Goal: Communication & Community: Connect with others

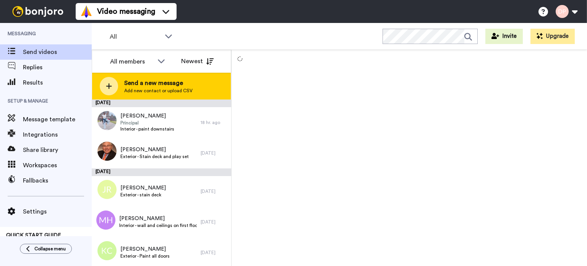
click at [162, 86] on span "Send a new message" at bounding box center [158, 82] width 68 height 9
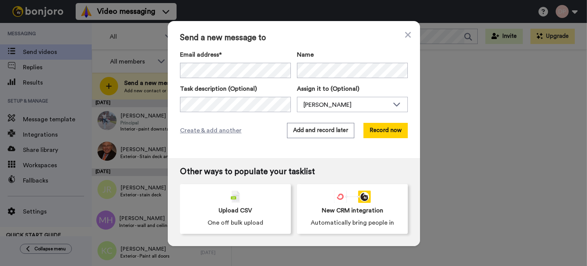
drag, startPoint x: 297, startPoint y: 78, endPoint x: 499, endPoint y: 104, distance: 203.5
click at [499, 104] on div "Send a new message to Email address* Ben Jones <noemail@gmail.com> Name Task de…" at bounding box center [293, 133] width 587 height 266
click at [319, 105] on div "[PERSON_NAME]" at bounding box center [347, 104] width 86 height 9
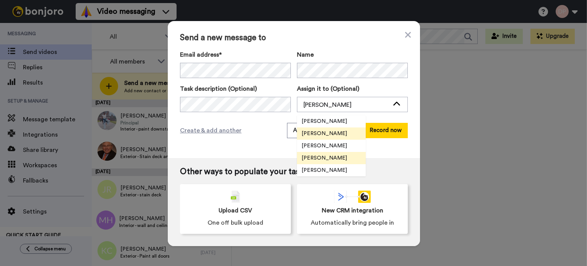
click at [325, 159] on span "[PERSON_NAME]" at bounding box center [324, 158] width 55 height 8
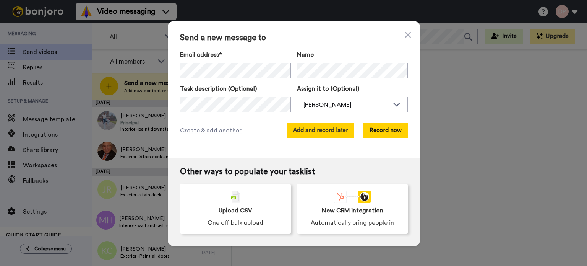
click at [324, 130] on button "Add and record later" at bounding box center [320, 130] width 67 height 15
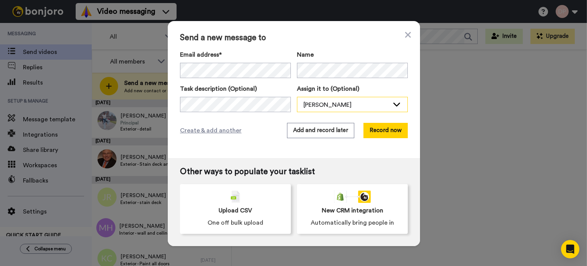
click at [317, 103] on div "[PERSON_NAME]" at bounding box center [347, 104] width 86 height 9
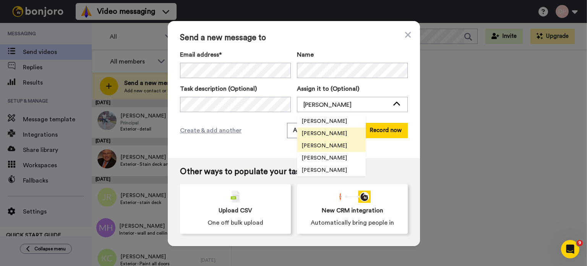
click at [321, 141] on li "[PERSON_NAME]" at bounding box center [331, 146] width 69 height 12
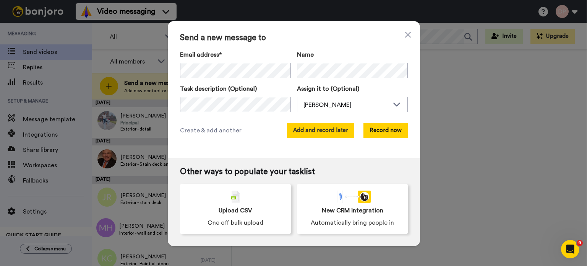
click at [318, 133] on button "Add and record later" at bounding box center [320, 130] width 67 height 15
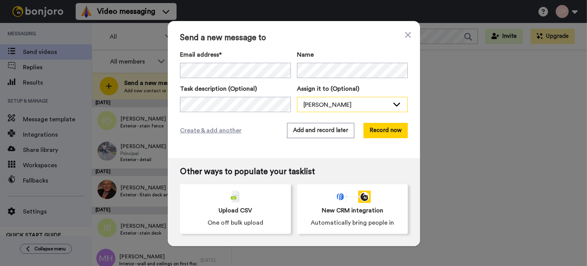
click at [308, 102] on div "[PERSON_NAME]" at bounding box center [347, 104] width 86 height 9
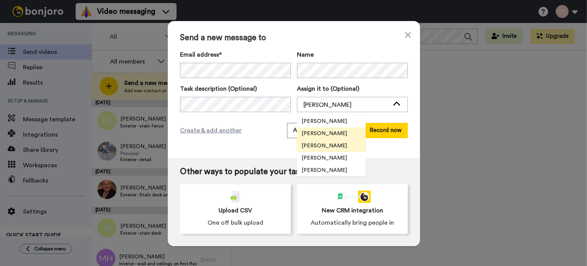
click at [318, 145] on span "[PERSON_NAME]" at bounding box center [324, 146] width 55 height 8
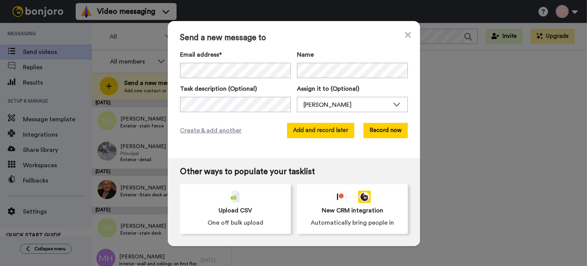
click at [319, 131] on button "Add and record later" at bounding box center [320, 130] width 67 height 15
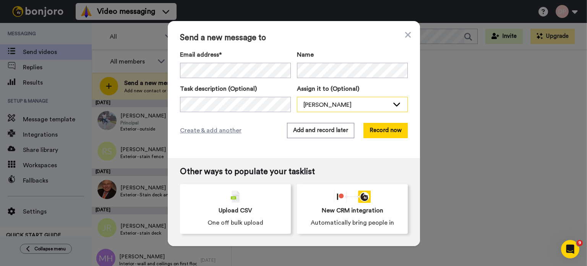
click at [330, 106] on div "[PERSON_NAME]" at bounding box center [347, 104] width 86 height 9
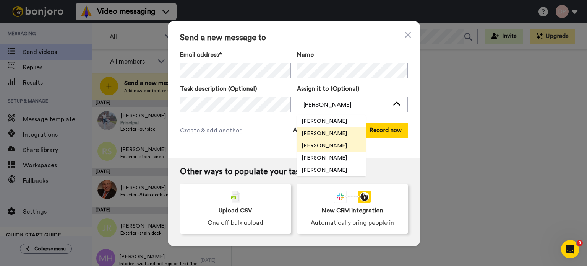
click at [328, 145] on span "[PERSON_NAME]" at bounding box center [324, 146] width 55 height 8
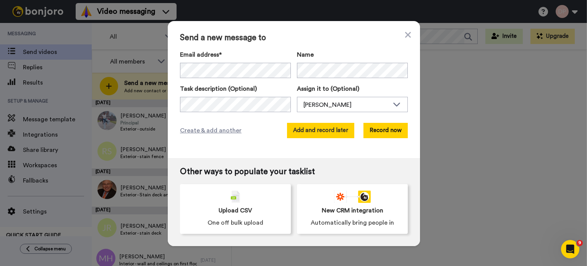
click at [324, 127] on button "Add and record later" at bounding box center [320, 130] width 67 height 15
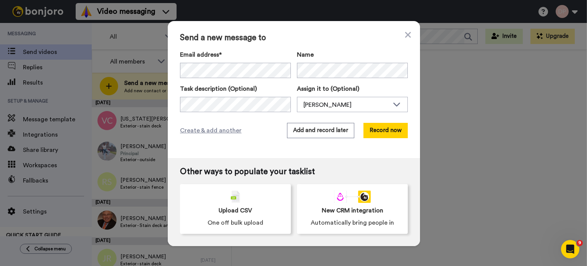
scroll to position [0, 7]
click at [306, 106] on div "[PERSON_NAME]" at bounding box center [347, 104] width 86 height 9
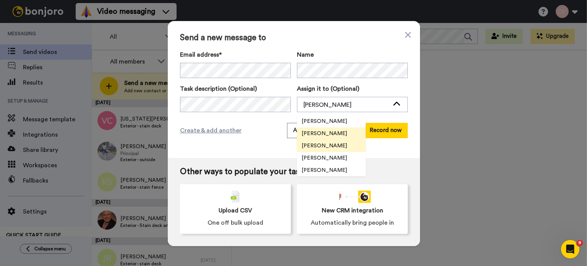
click at [317, 146] on span "[PERSON_NAME]" at bounding box center [324, 146] width 55 height 8
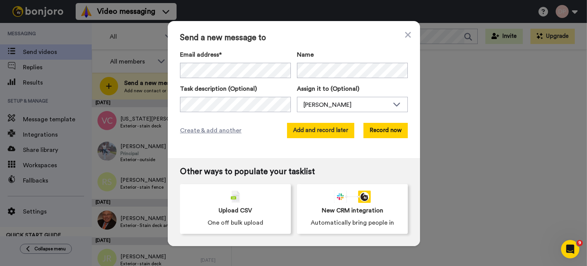
click at [317, 128] on button "Add and record later" at bounding box center [320, 130] width 67 height 15
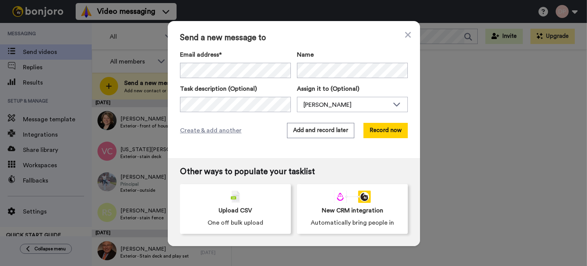
click at [478, 93] on div "Send a new message to Email address* No search result for ‘ [EMAIL_ADDRESS][DOM…" at bounding box center [293, 133] width 587 height 266
click at [317, 104] on div "[PERSON_NAME]" at bounding box center [347, 104] width 86 height 9
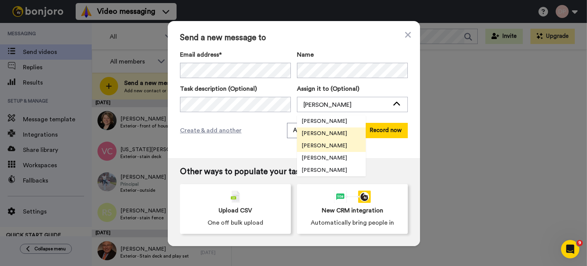
click at [329, 145] on span "[PERSON_NAME]" at bounding box center [324, 146] width 55 height 8
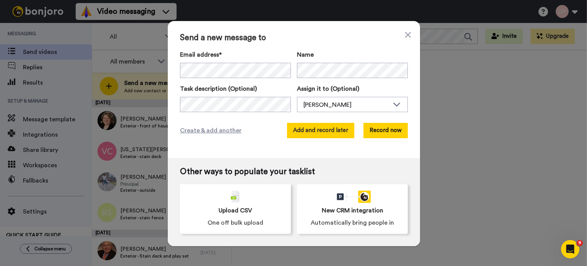
click at [323, 131] on button "Add and record later" at bounding box center [320, 130] width 67 height 15
